Goal: Task Accomplishment & Management: Use online tool/utility

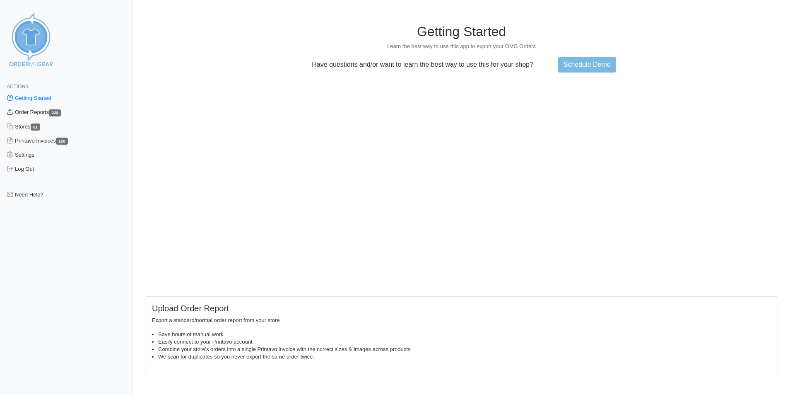
click at [45, 111] on link "Order Reports 228" at bounding box center [66, 112] width 133 height 14
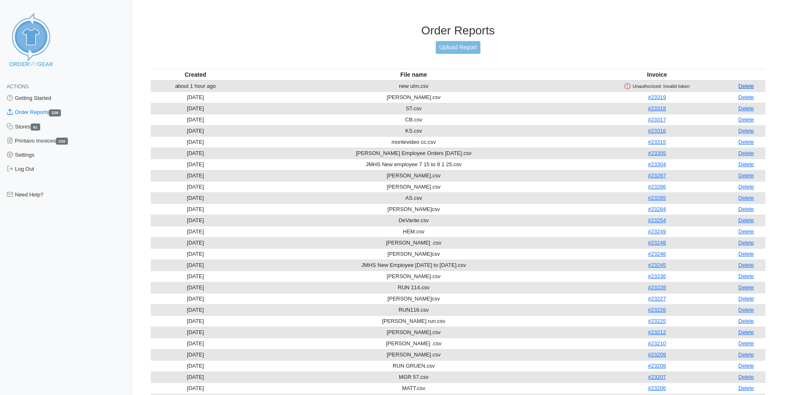
click at [747, 86] on link "Delete" at bounding box center [747, 86] width 16 height 6
click at [466, 47] on link "Upload Report" at bounding box center [458, 47] width 45 height 13
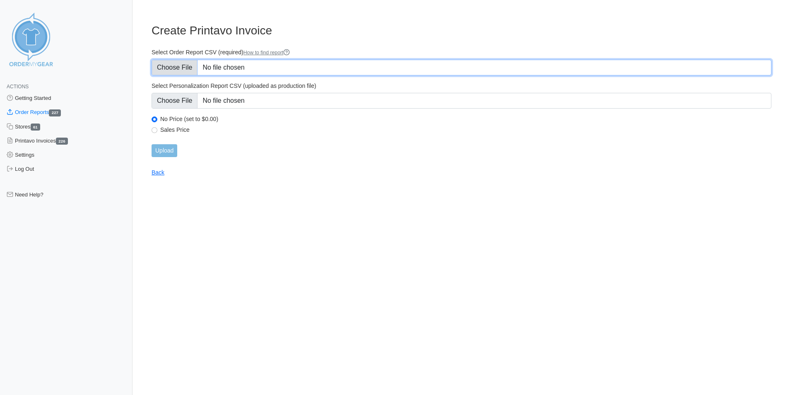
click at [260, 64] on input "Select Order Report CSV (required) How to find report" at bounding box center [462, 68] width 620 height 16
type input "C:\fakepath\new ulm.csv"
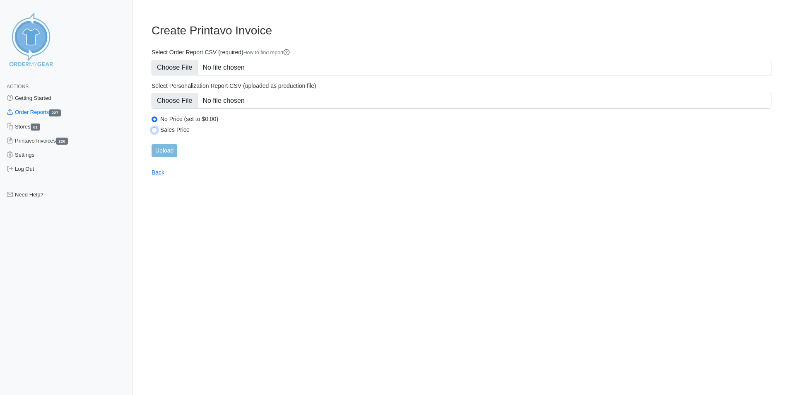
click at [155, 132] on input "Sales Price" at bounding box center [155, 130] width 6 height 6
radio input "true"
click at [166, 150] on input "Upload" at bounding box center [165, 150] width 26 height 13
